Goal: Find specific page/section: Find specific page/section

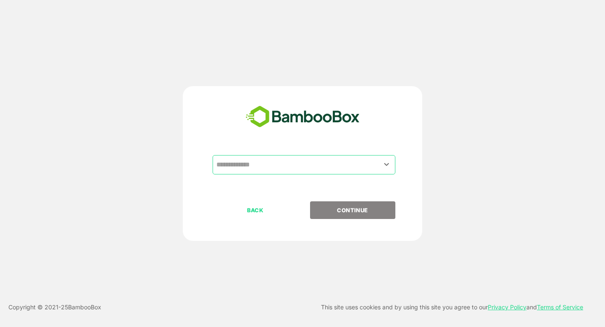
click at [281, 165] on input "text" at bounding box center [304, 165] width 180 height 16
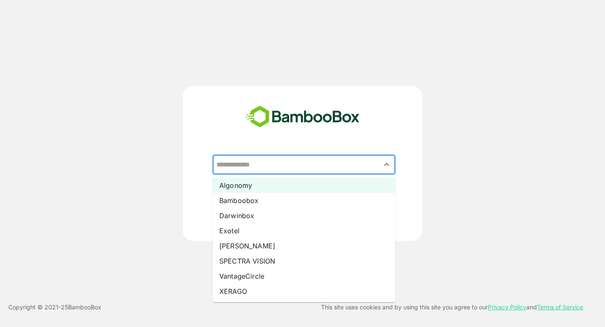
click at [278, 188] on li "Algonomy" at bounding box center [304, 185] width 183 height 15
type input "********"
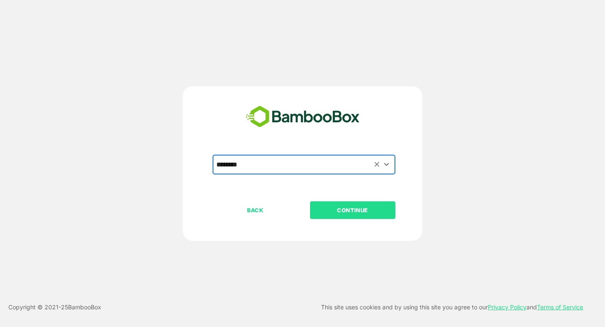
click at [338, 211] on p "CONTINUE" at bounding box center [353, 210] width 84 height 9
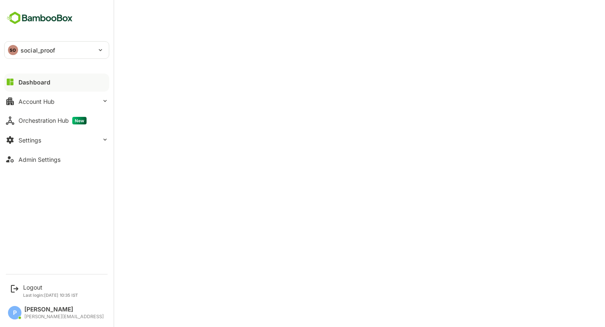
click at [44, 79] on div "Dashboard" at bounding box center [34, 82] width 32 height 7
click at [46, 77] on button "Dashboard" at bounding box center [56, 82] width 105 height 17
click at [45, 101] on div "Account Hub" at bounding box center [36, 101] width 36 height 7
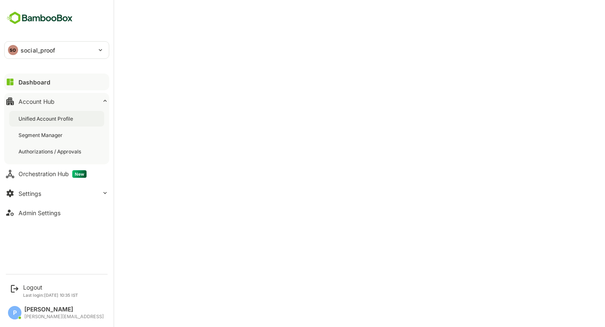
click at [43, 119] on div "Unified Account Profile" at bounding box center [46, 118] width 56 height 7
